Goal: Transaction & Acquisition: Download file/media

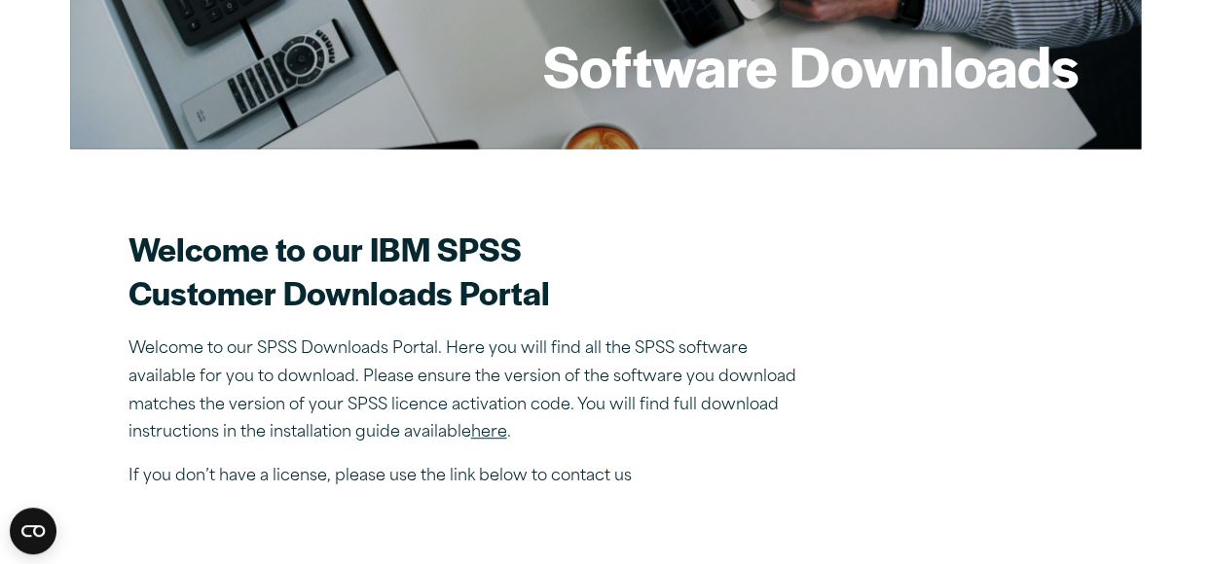
scroll to position [681, 0]
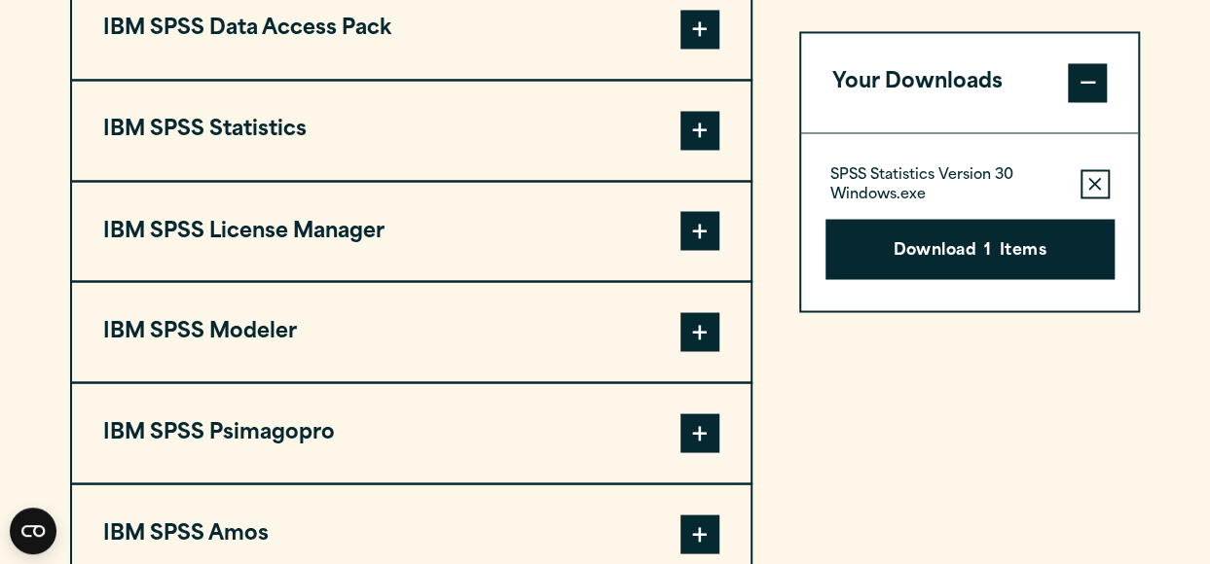
scroll to position [1654, 0]
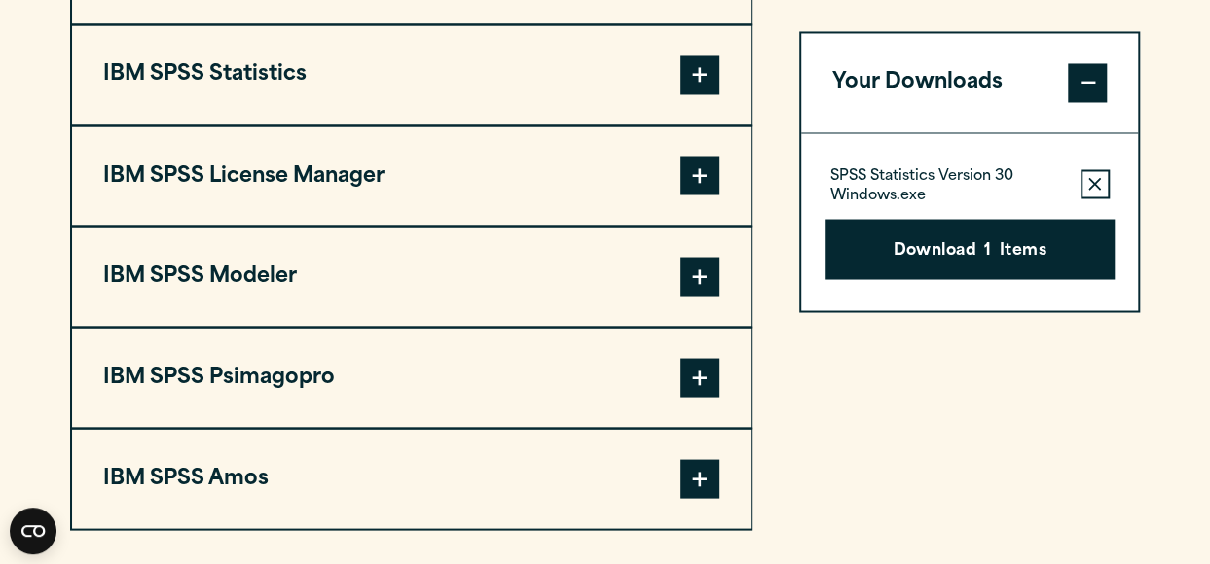
click at [693, 69] on span at bounding box center [699, 74] width 39 height 39
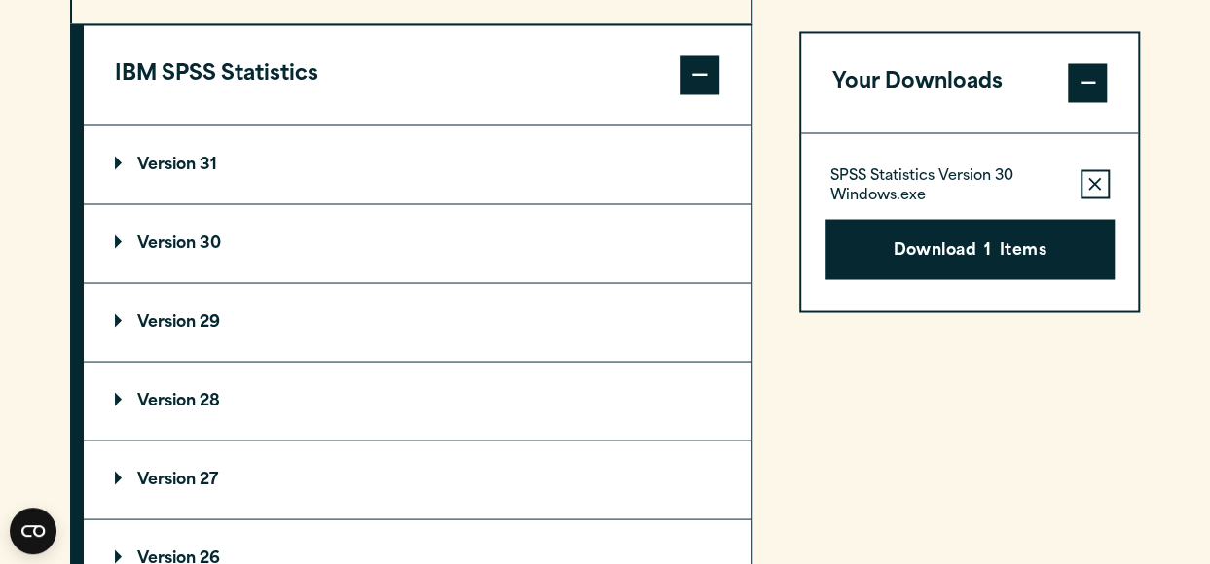
click at [175, 244] on p "Version 30" at bounding box center [168, 244] width 106 height 16
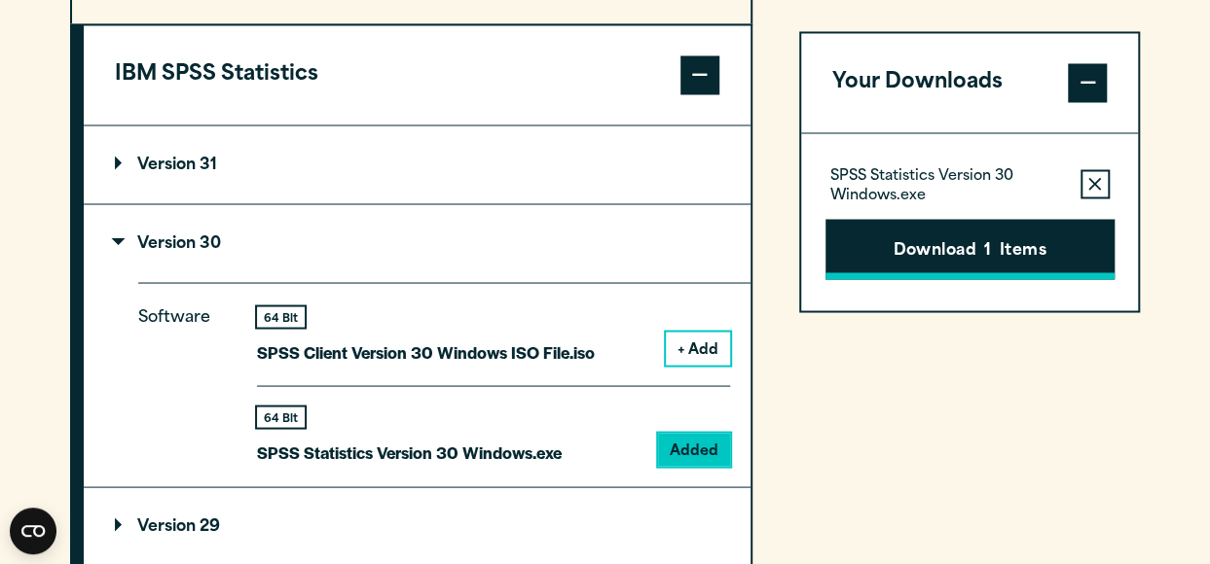
click at [952, 246] on button "Download 1 Items" at bounding box center [969, 249] width 289 height 60
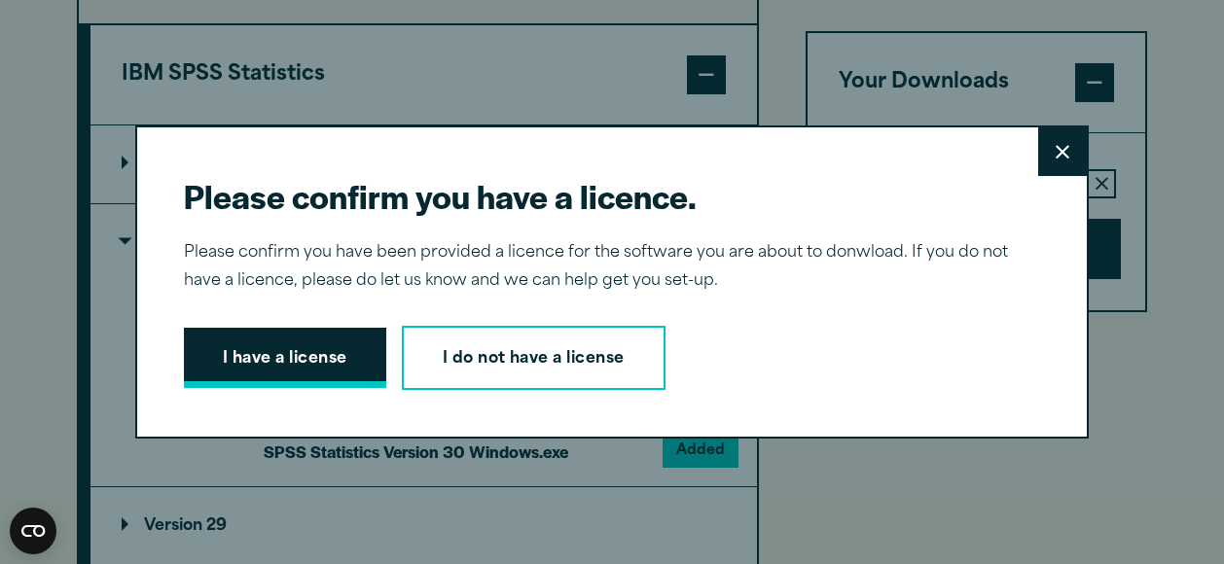
click at [291, 350] on button "I have a license" at bounding box center [285, 358] width 202 height 60
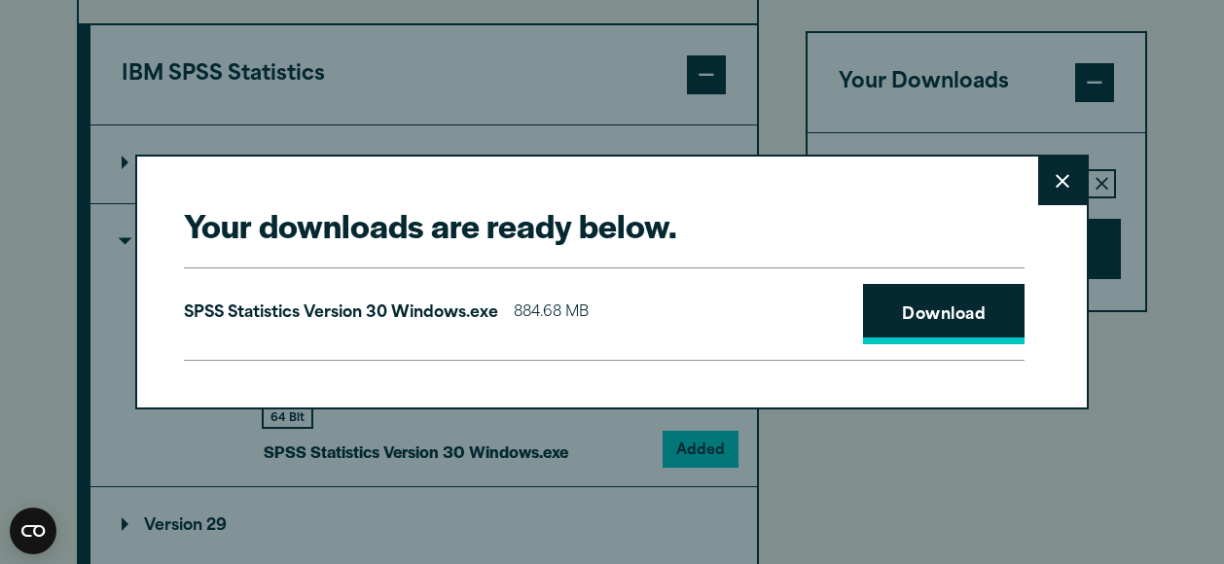
click at [924, 308] on link "Download" at bounding box center [944, 314] width 162 height 60
click at [1056, 175] on icon at bounding box center [1063, 181] width 14 height 15
